Goal: Contribute content

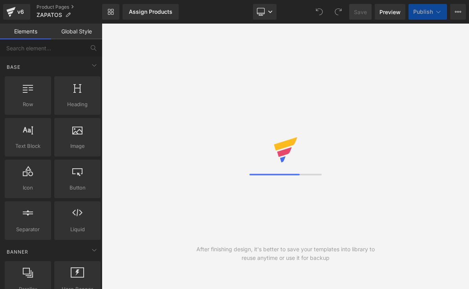
click at [259, 6] on link "Desktop" at bounding box center [265, 12] width 24 height 16
click at [268, 15] on link "Desktop" at bounding box center [265, 12] width 24 height 16
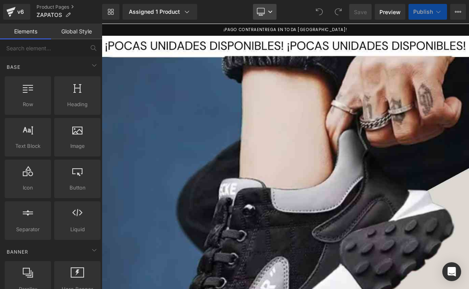
click at [267, 16] on link "Desktop" at bounding box center [265, 12] width 24 height 16
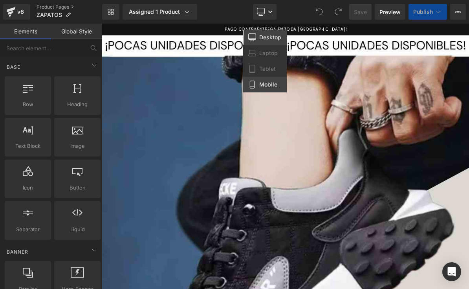
click at [270, 90] on link "Mobile" at bounding box center [265, 85] width 44 height 16
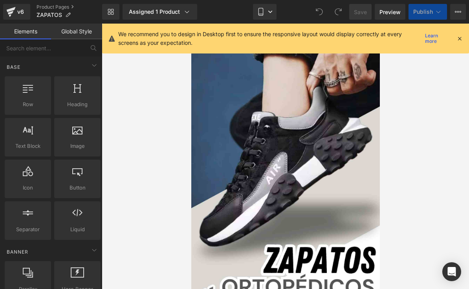
scroll to position [15, 0]
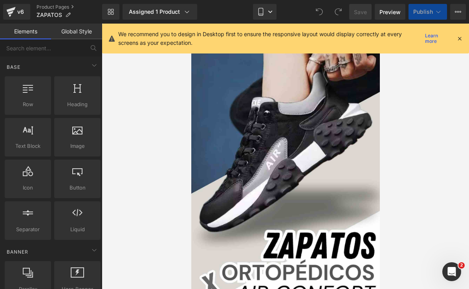
click at [457, 40] on icon at bounding box center [459, 38] width 7 height 7
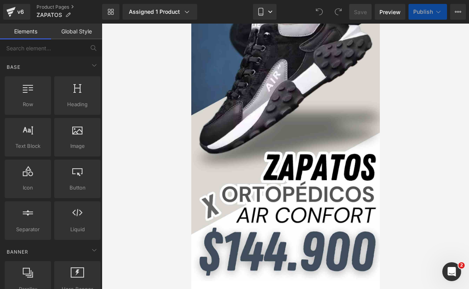
scroll to position [113, 0]
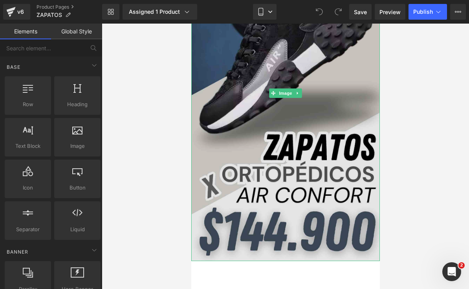
click at [346, 208] on img at bounding box center [285, 93] width 189 height 335
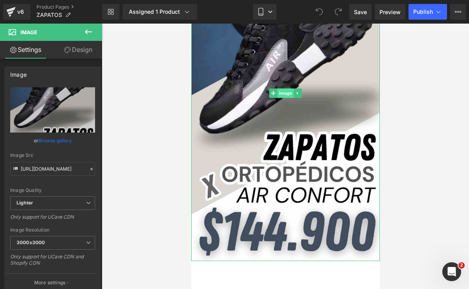
click at [281, 95] on span "Image" at bounding box center [285, 92] width 17 height 9
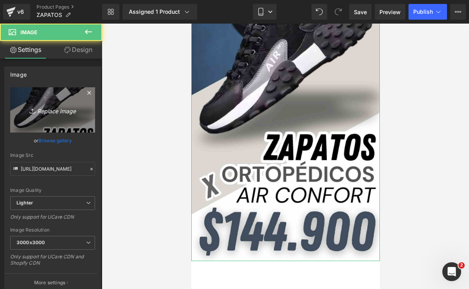
click at [28, 114] on icon "Replace Image" at bounding box center [52, 110] width 63 height 10
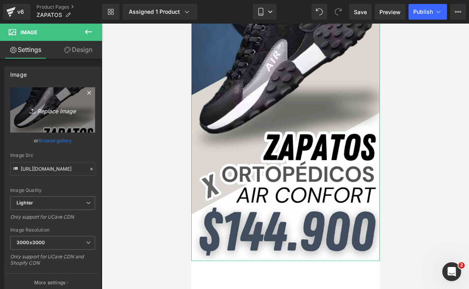
type input "C:\fakepath\¡POCAS UNIDADES DISPONIBLES! ¡POCAS UNIDADES DISPONIBLES!.png"
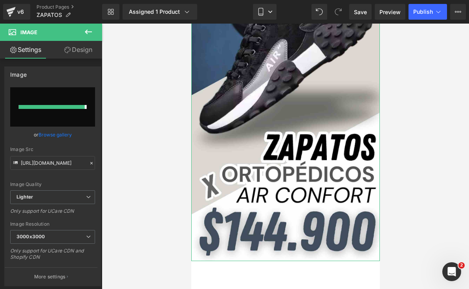
type input "[URL][DOMAIN_NAME]"
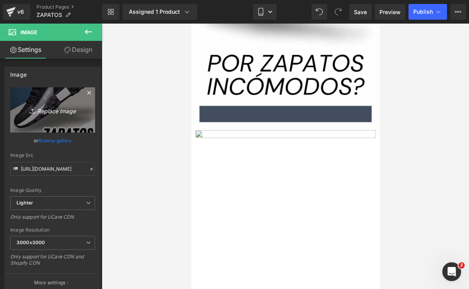
scroll to position [803, 0]
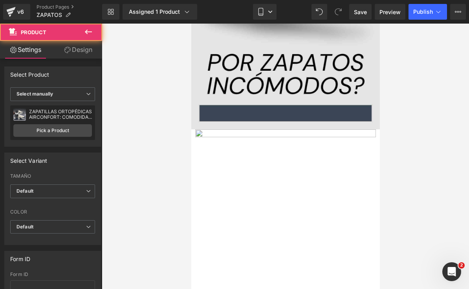
click at [191, 24] on div at bounding box center [191, 24] width 0 height 0
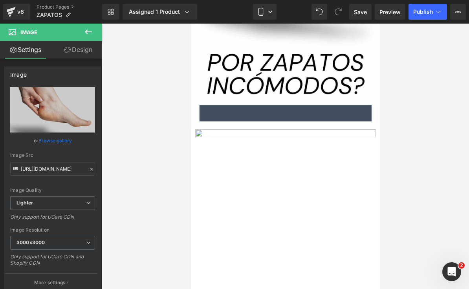
click at [191, 24] on div at bounding box center [191, 24] width 0 height 0
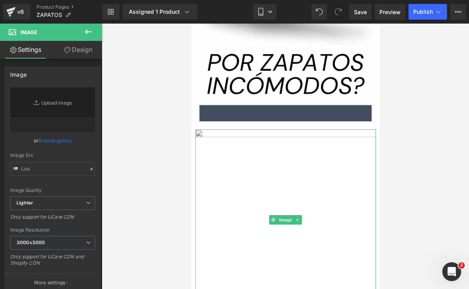
click at [306, 130] on div at bounding box center [285, 130] width 181 height 2
click at [50, 170] on input "text" at bounding box center [52, 169] width 85 height 14
paste input "[URL][DOMAIN_NAME]"
type input "[URL][DOMAIN_NAME]"
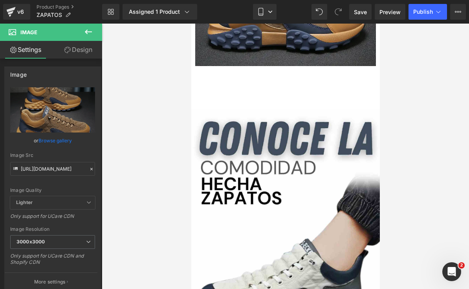
click at [336, 89] on div "Add To Cart (P) Cart Button" at bounding box center [285, 88] width 181 height 20
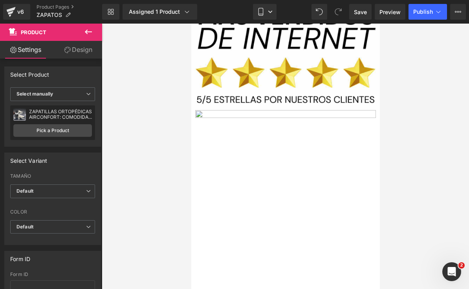
scroll to position [1974, 0]
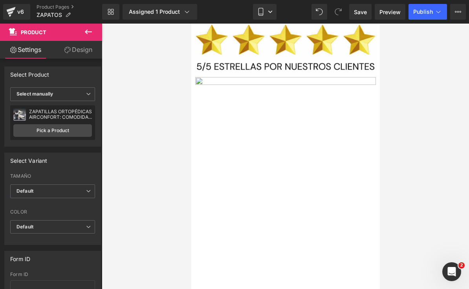
click at [341, 81] on div at bounding box center [285, 167] width 181 height 181
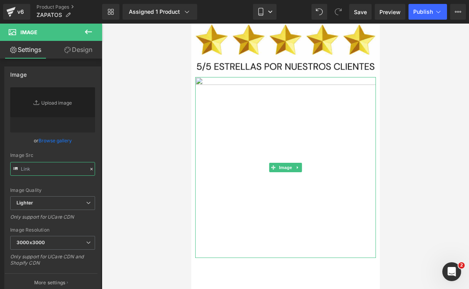
click at [36, 172] on input "text" at bounding box center [52, 169] width 85 height 14
type input "[URL][DOMAIN_NAME]"
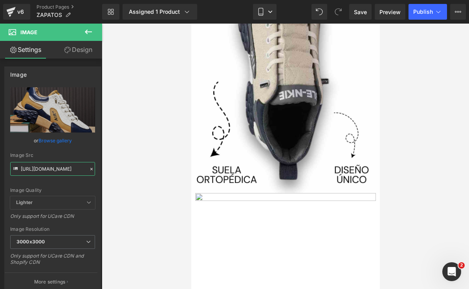
scroll to position [2985, 0]
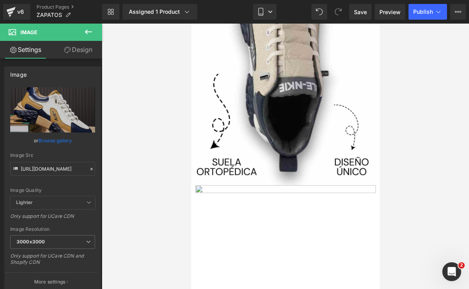
click at [323, 193] on div at bounding box center [285, 275] width 181 height 181
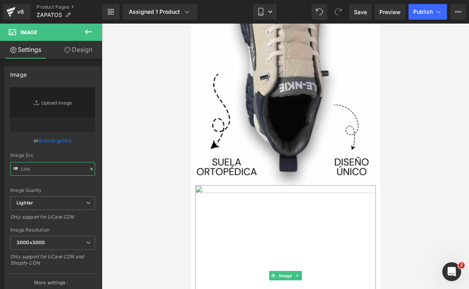
click at [40, 163] on input "text" at bounding box center [52, 169] width 85 height 14
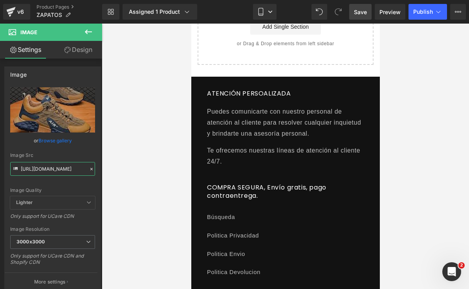
type input "[URL][DOMAIN_NAME]"
click at [365, 14] on span "Save" at bounding box center [360, 12] width 13 height 8
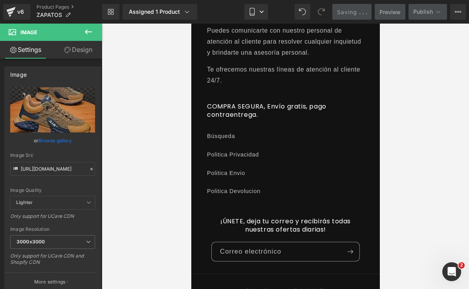
scroll to position [5764, 0]
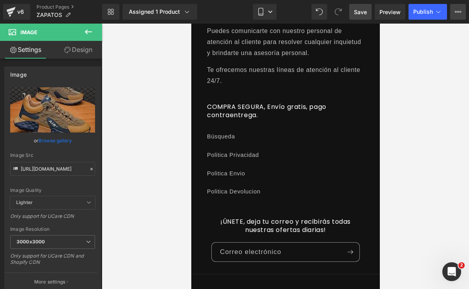
click at [451, 12] on button "View Live Page View with current Template Save Template to Library Schedule Pub…" at bounding box center [458, 12] width 16 height 16
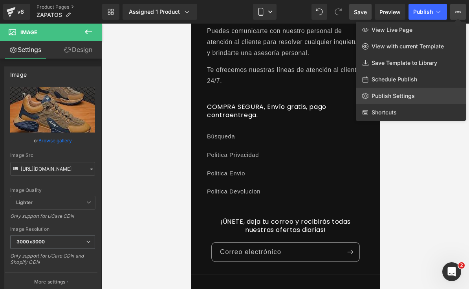
click at [411, 94] on span "Publish Settings" at bounding box center [393, 95] width 43 height 7
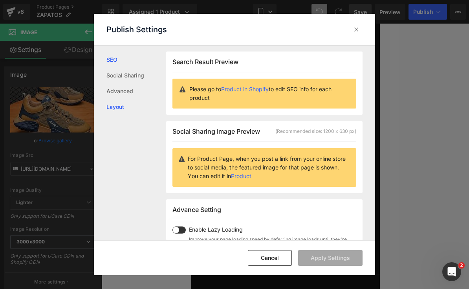
click at [161, 110] on link "Layout" at bounding box center [136, 107] width 60 height 16
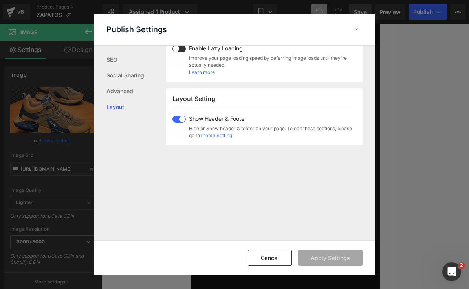
scroll to position [218, 0]
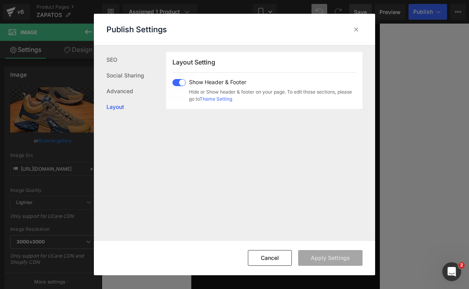
click at [186, 84] on div "Show Header & Footer Hide or Show header & footer on your page. To edit those s…" at bounding box center [271, 91] width 171 height 24
click at [337, 263] on button "Apply Settings" at bounding box center [330, 258] width 64 height 16
click at [282, 262] on button "Cancel" at bounding box center [279, 258] width 44 height 16
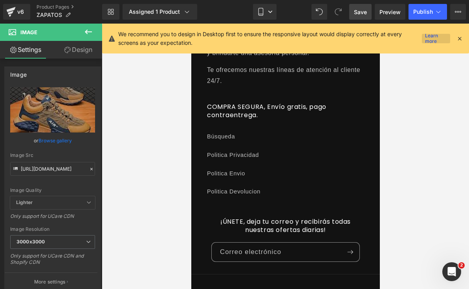
click at [450, 39] on link "Learn more" at bounding box center [436, 38] width 28 height 9
